Goal: Transaction & Acquisition: Purchase product/service

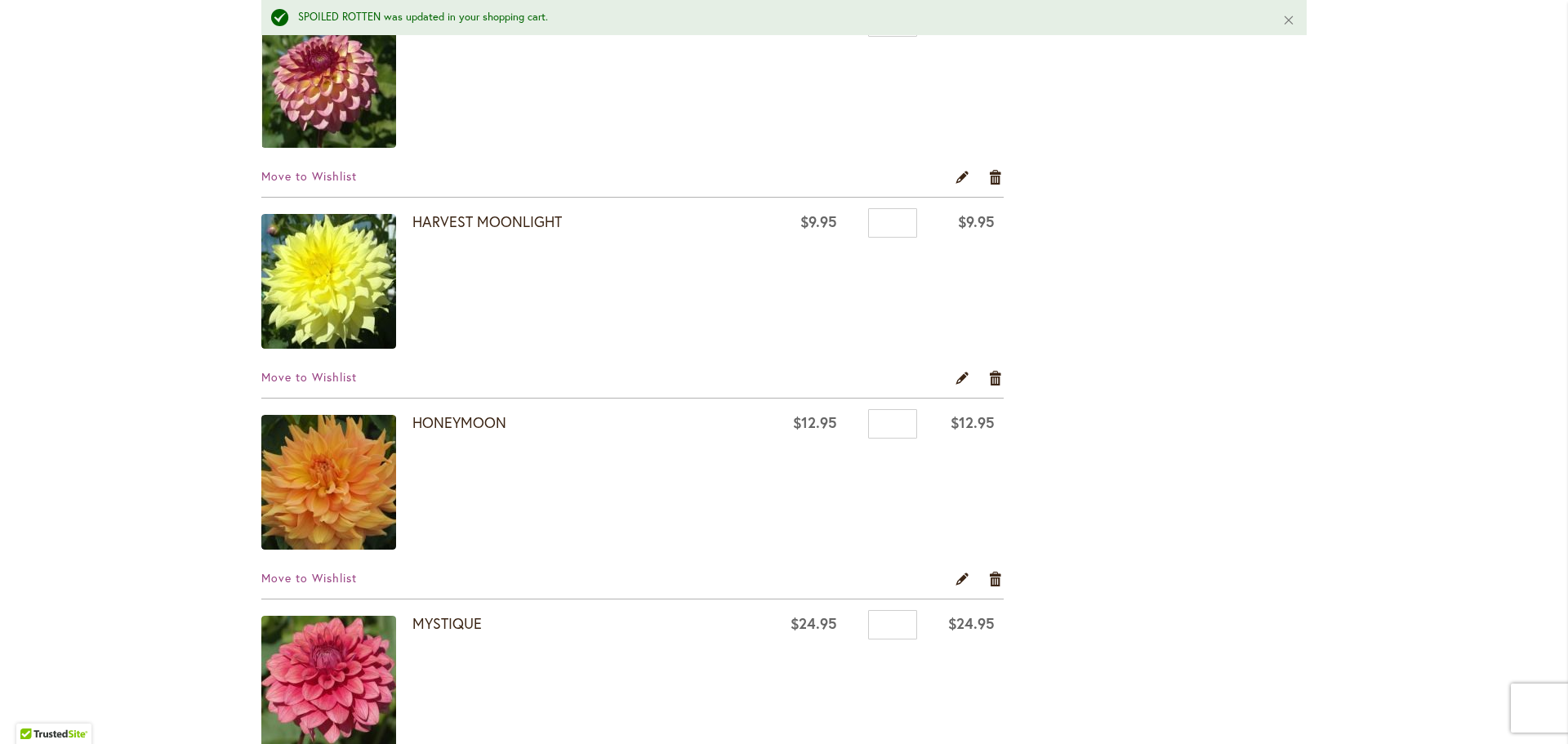
scroll to position [817, 0]
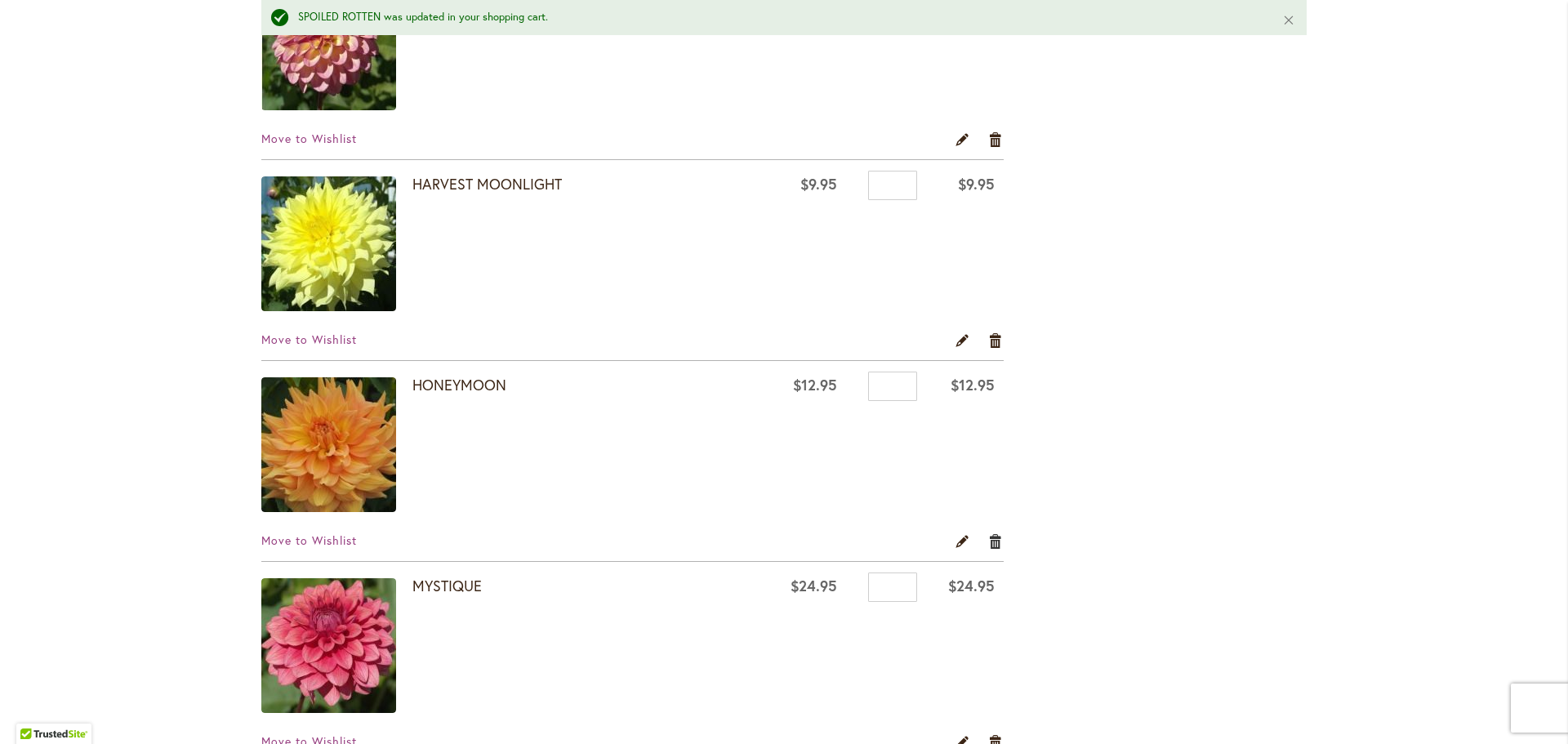
type input "**********"
click at [988, 545] on link "Remove item" at bounding box center [996, 541] width 16 height 18
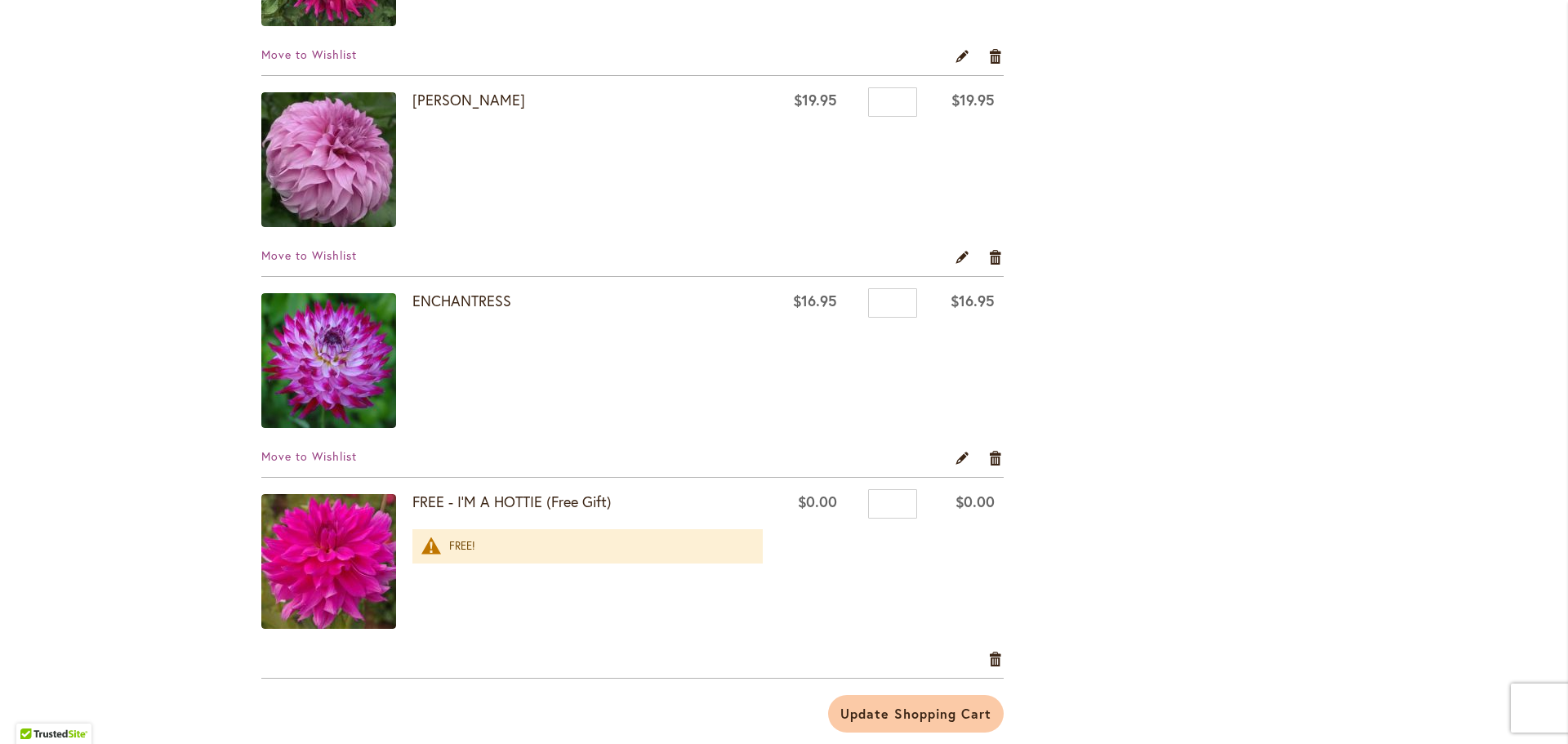
scroll to position [1470, 0]
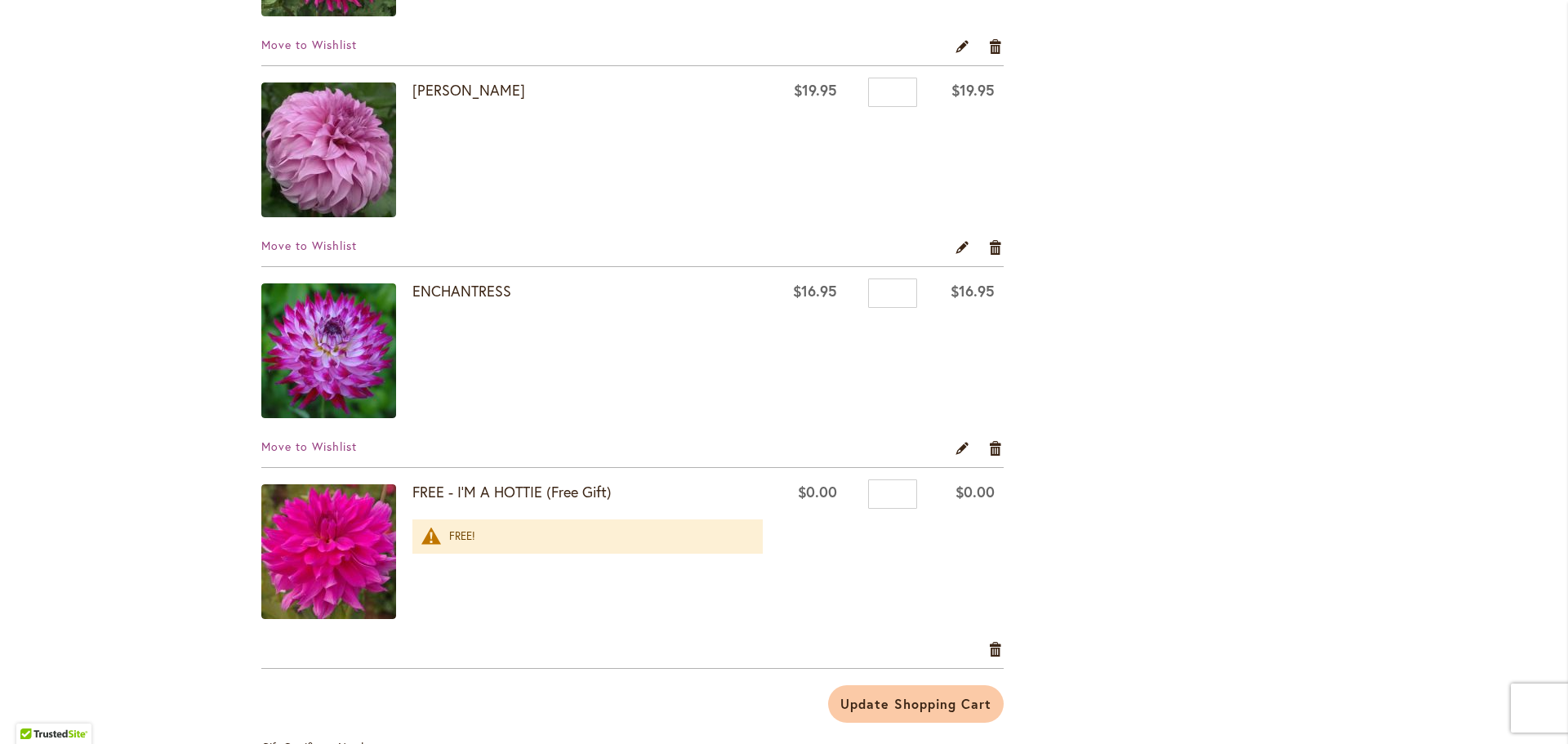
type input "**********"
click at [458, 536] on div "FREE!" at bounding box center [598, 537] width 298 height 16
click at [412, 494] on strong "FREE - I'M A HOTTIE (Free Gift)" at bounding box center [588, 492] width 350 height 21
click at [345, 539] on img at bounding box center [329, 551] width 135 height 135
click at [318, 537] on img at bounding box center [329, 551] width 135 height 135
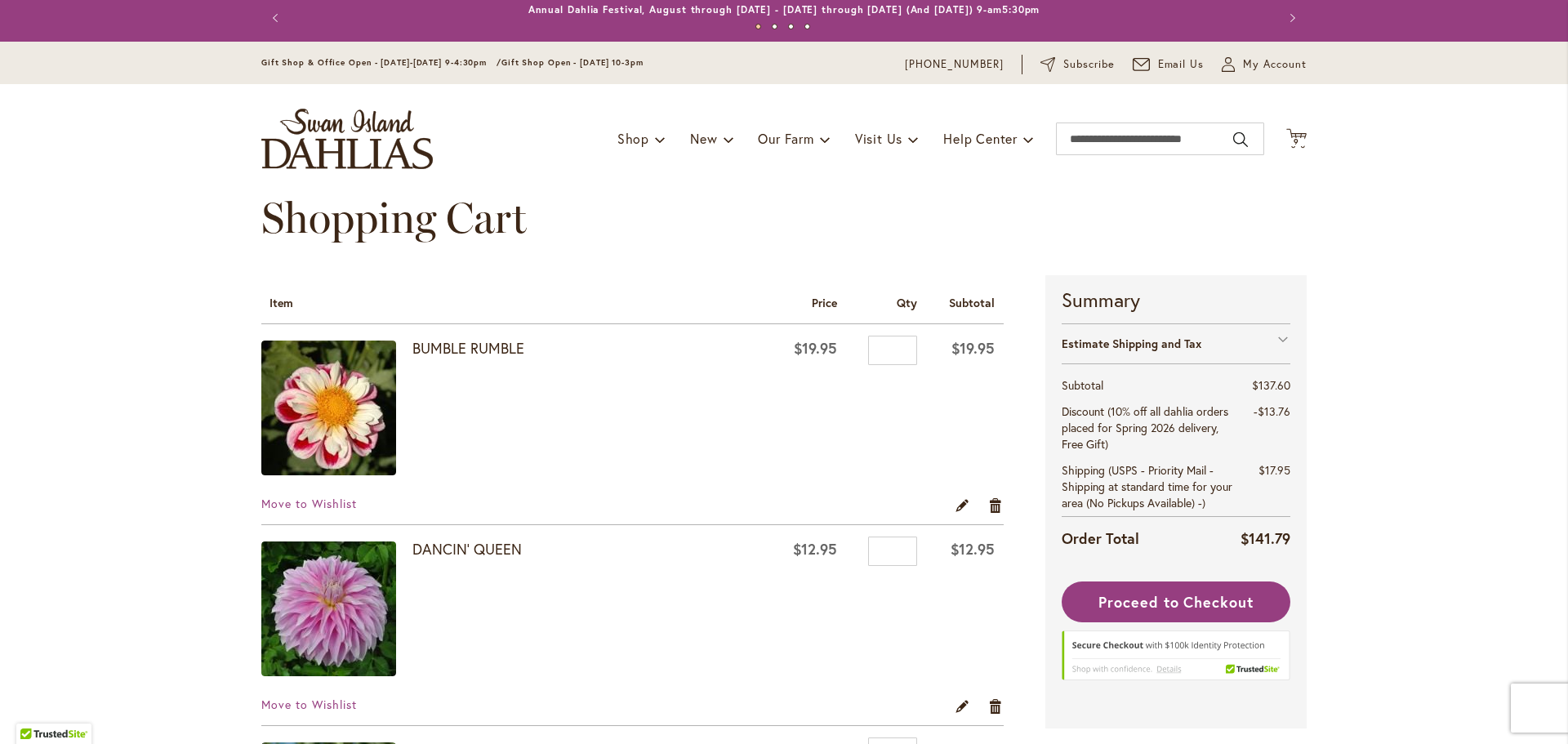
scroll to position [0, 0]
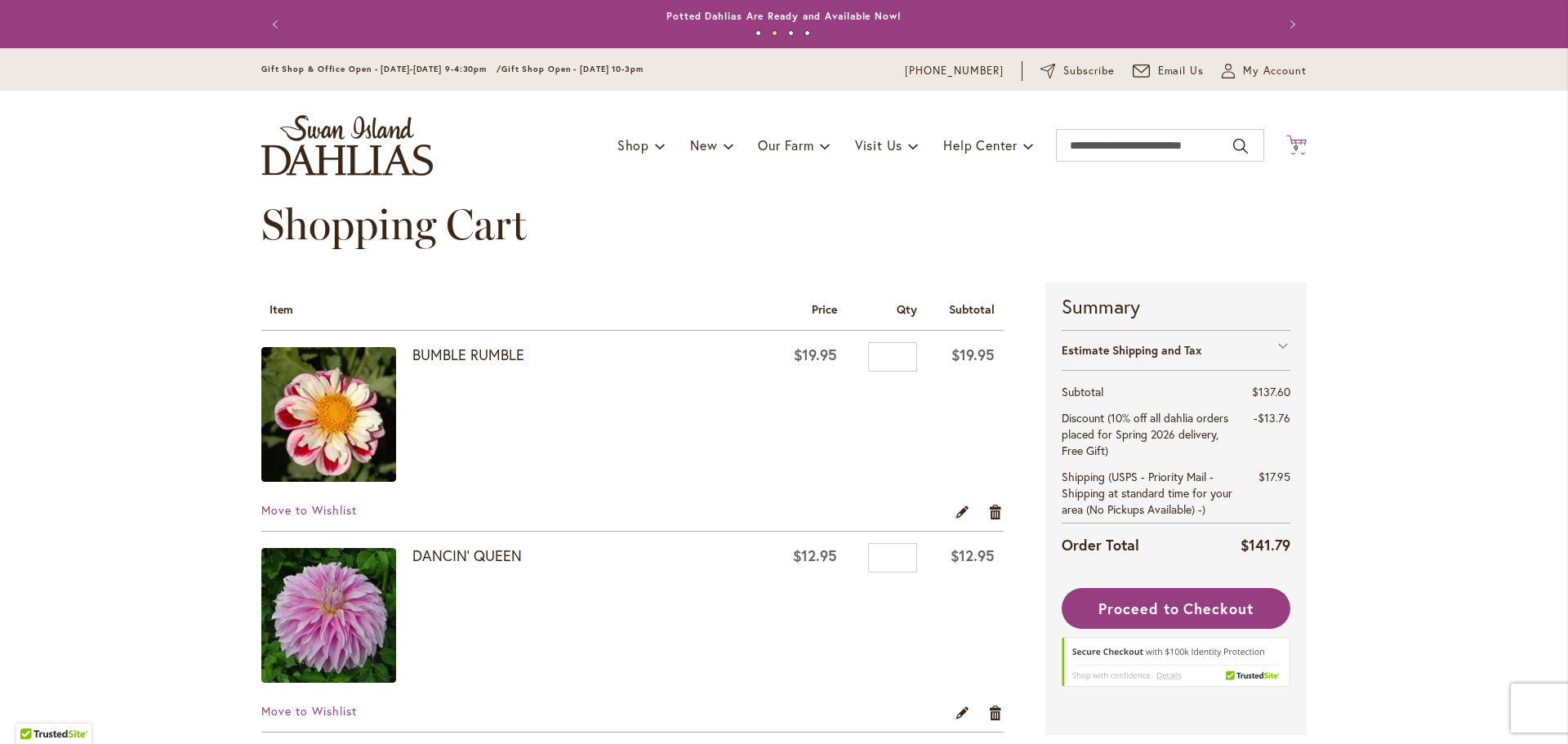
click at [1294, 145] on span "9" at bounding box center [1297, 148] width 6 height 11
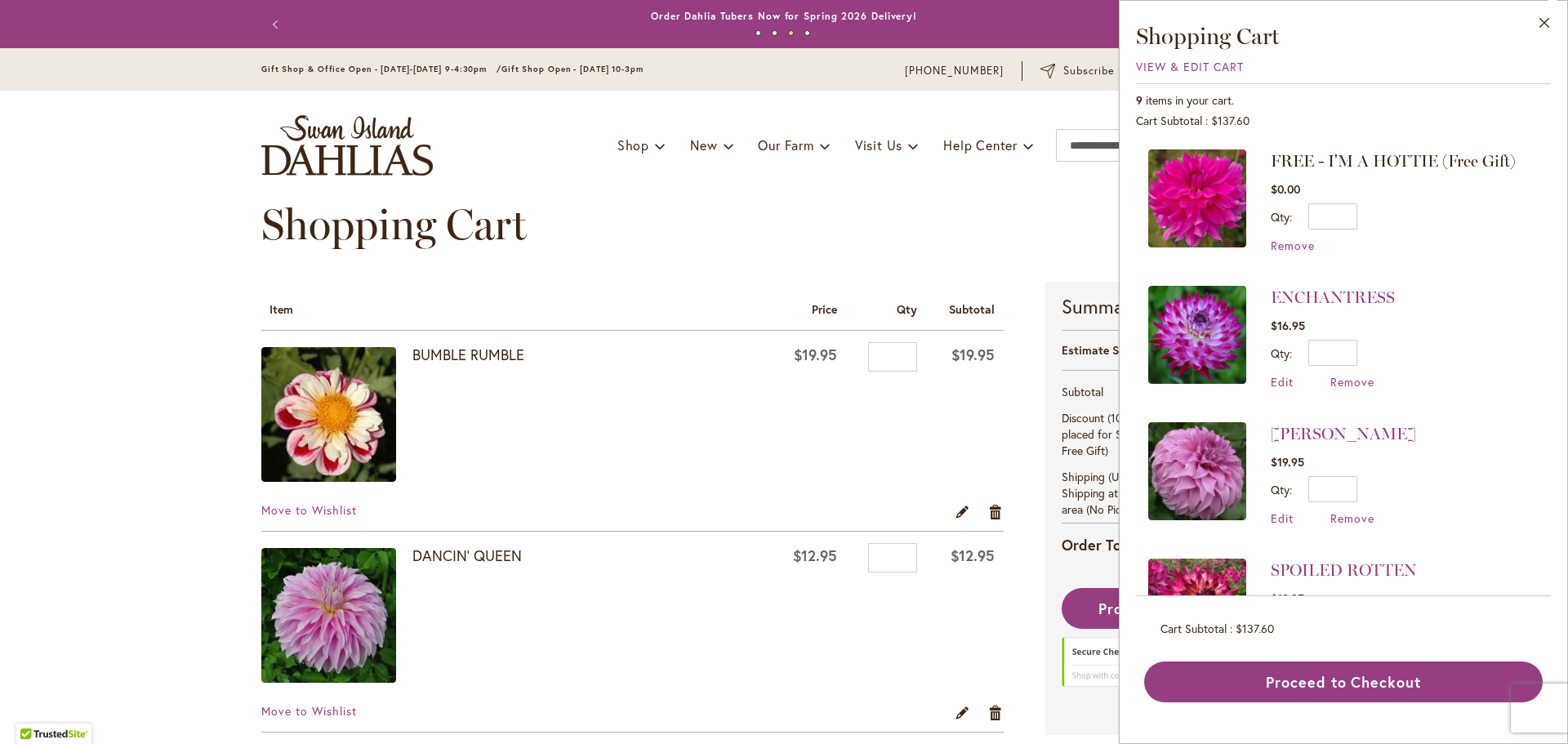
click at [1303, 160] on span "FREE - I'M A HOTTIE (Free Gift)" at bounding box center [1393, 160] width 245 height 19
click at [1198, 201] on img at bounding box center [1196, 198] width 98 height 98
click at [1294, 245] on span "Remove" at bounding box center [1292, 245] width 44 height 16
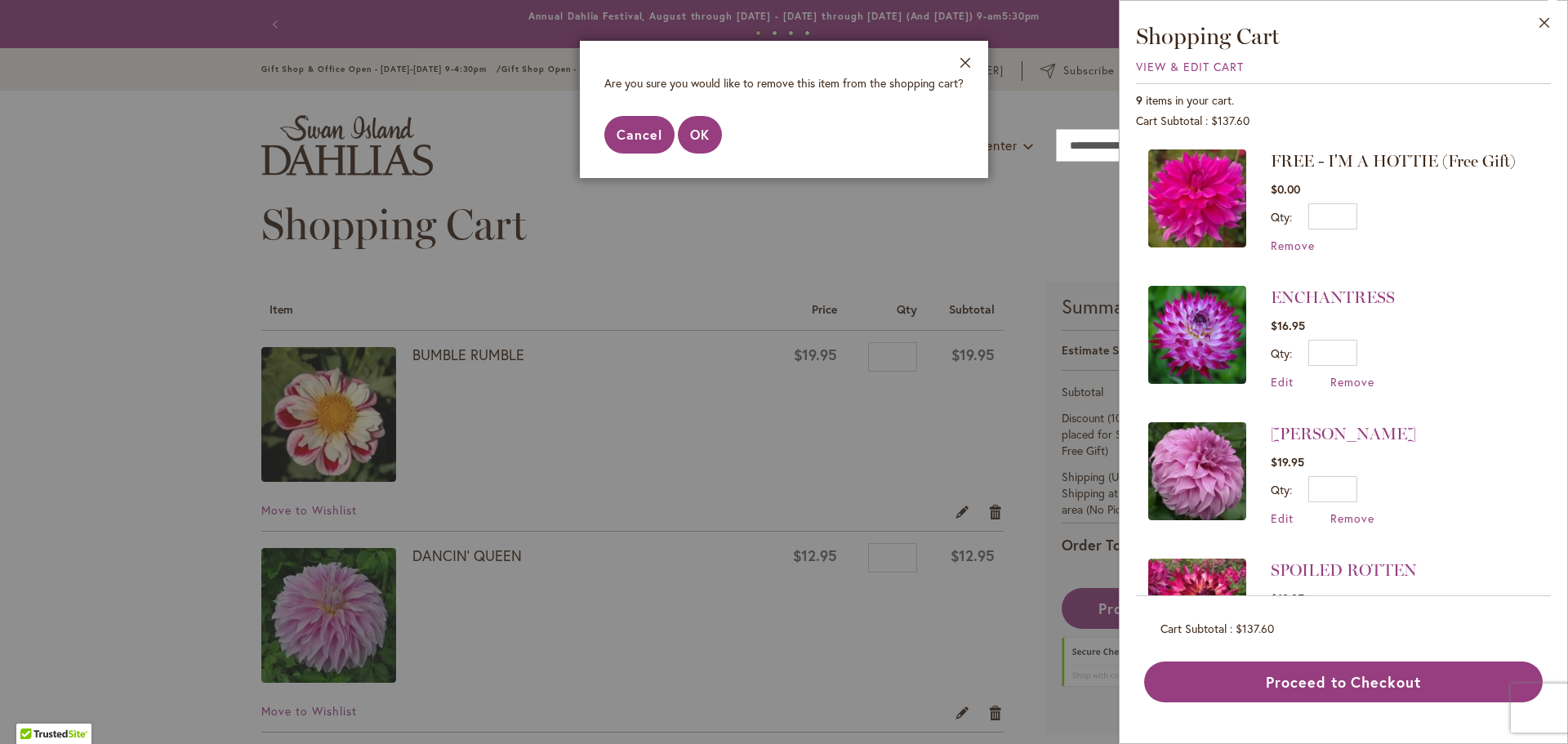
click at [640, 136] on span "Cancel" at bounding box center [639, 134] width 46 height 18
